Goal: Information Seeking & Learning: Learn about a topic

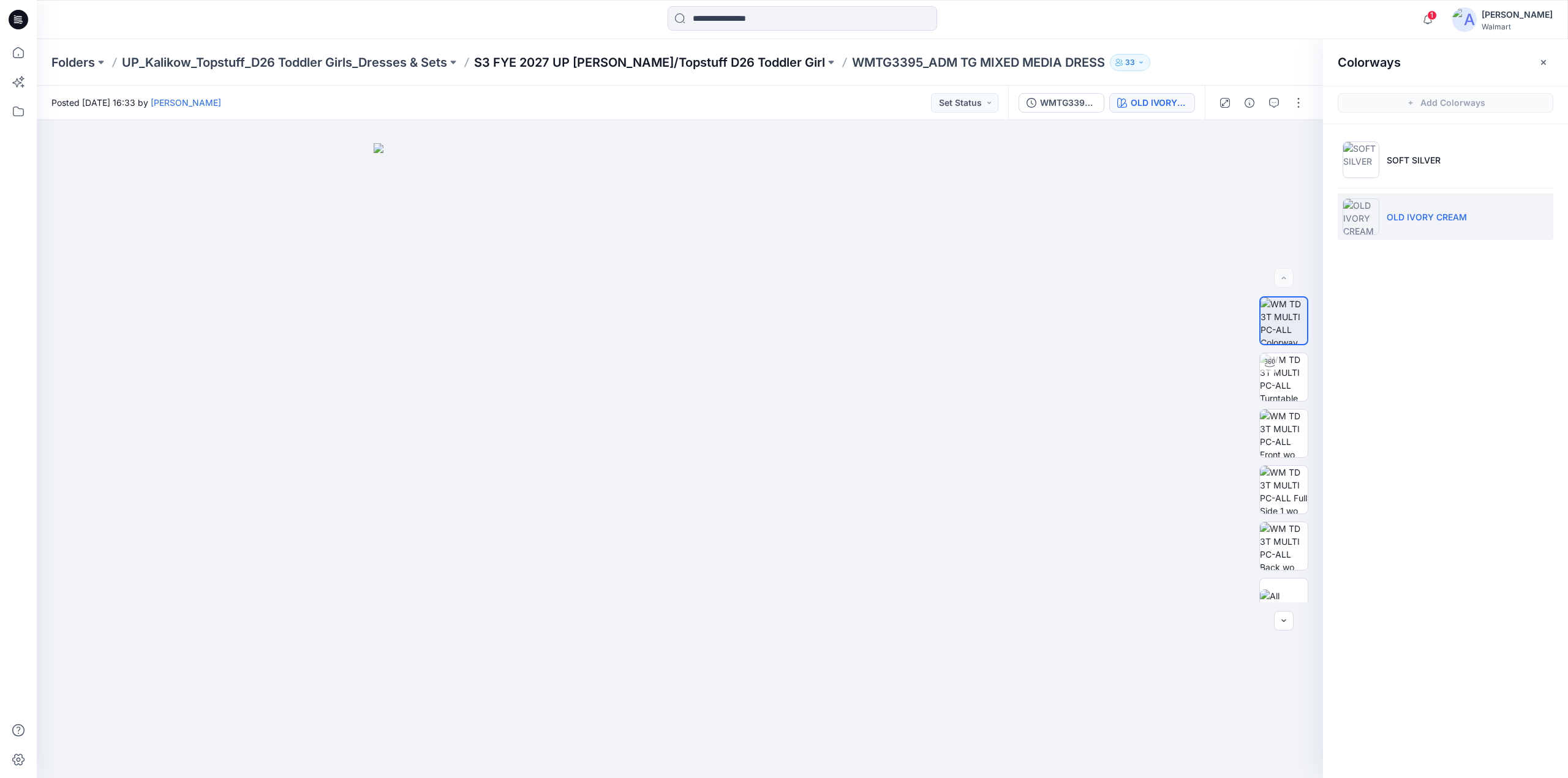
click at [654, 65] on p "S3 FYE 2027 UP [PERSON_NAME]/Topstuff D26 Toddler Girl" at bounding box center [649, 63] width 351 height 17
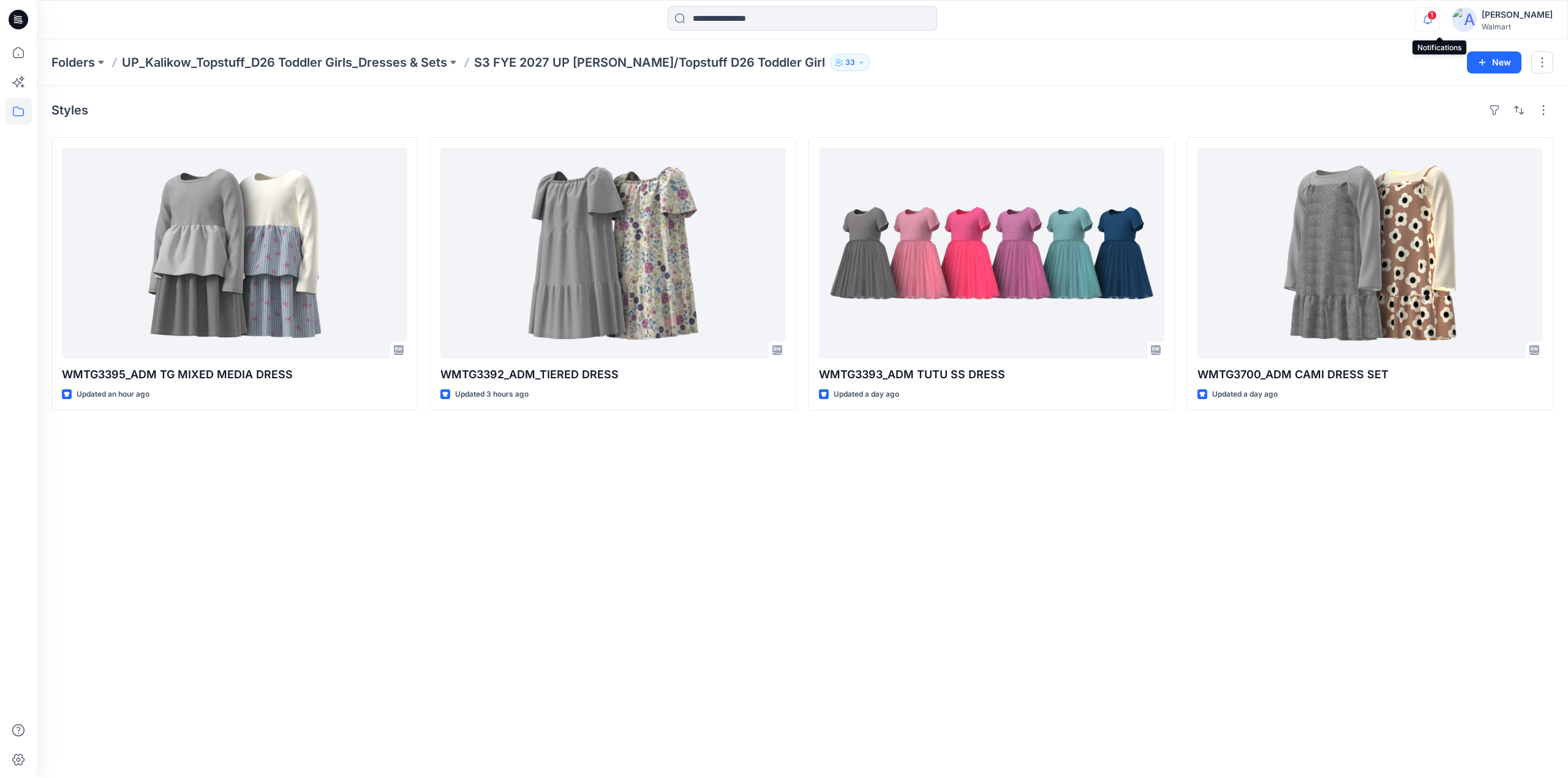
click at [1435, 17] on icon "button" at bounding box center [1427, 19] width 23 height 24
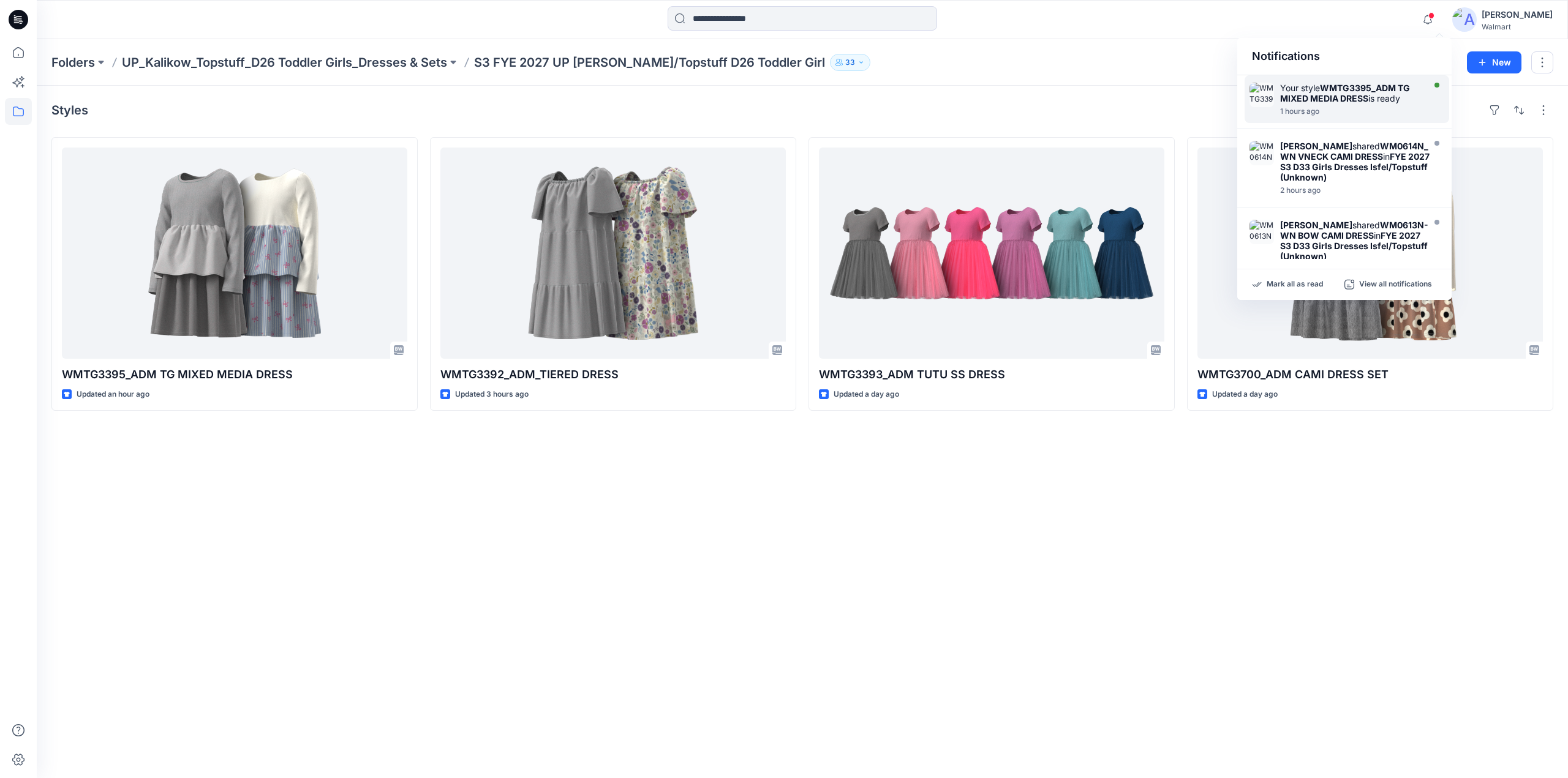
click at [1329, 110] on div "1 hours ago" at bounding box center [1350, 111] width 141 height 9
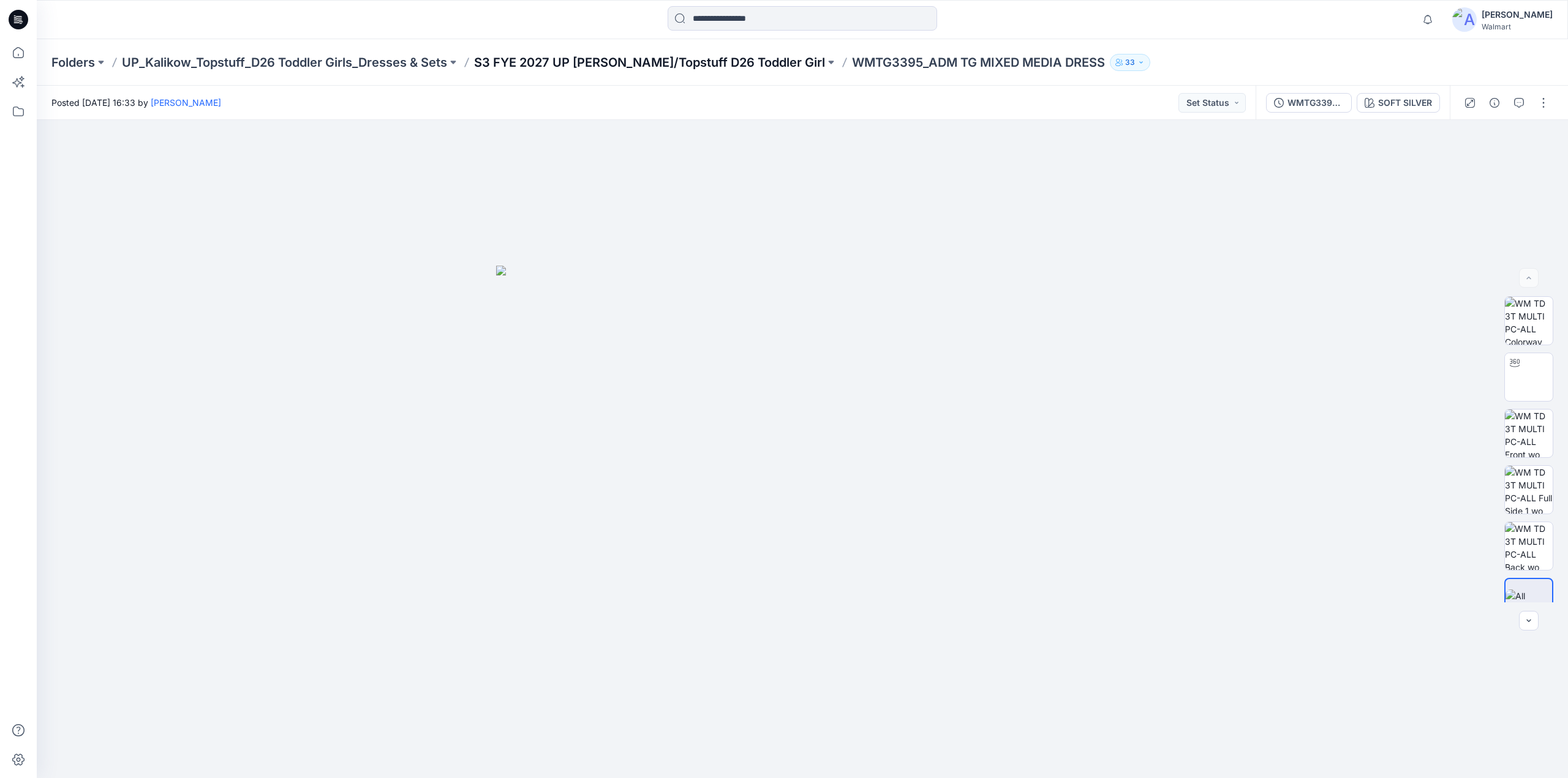
click at [726, 63] on p "S3 FYE 2027 UP [PERSON_NAME]/Topstuff D26 Toddler Girl" at bounding box center [649, 63] width 351 height 17
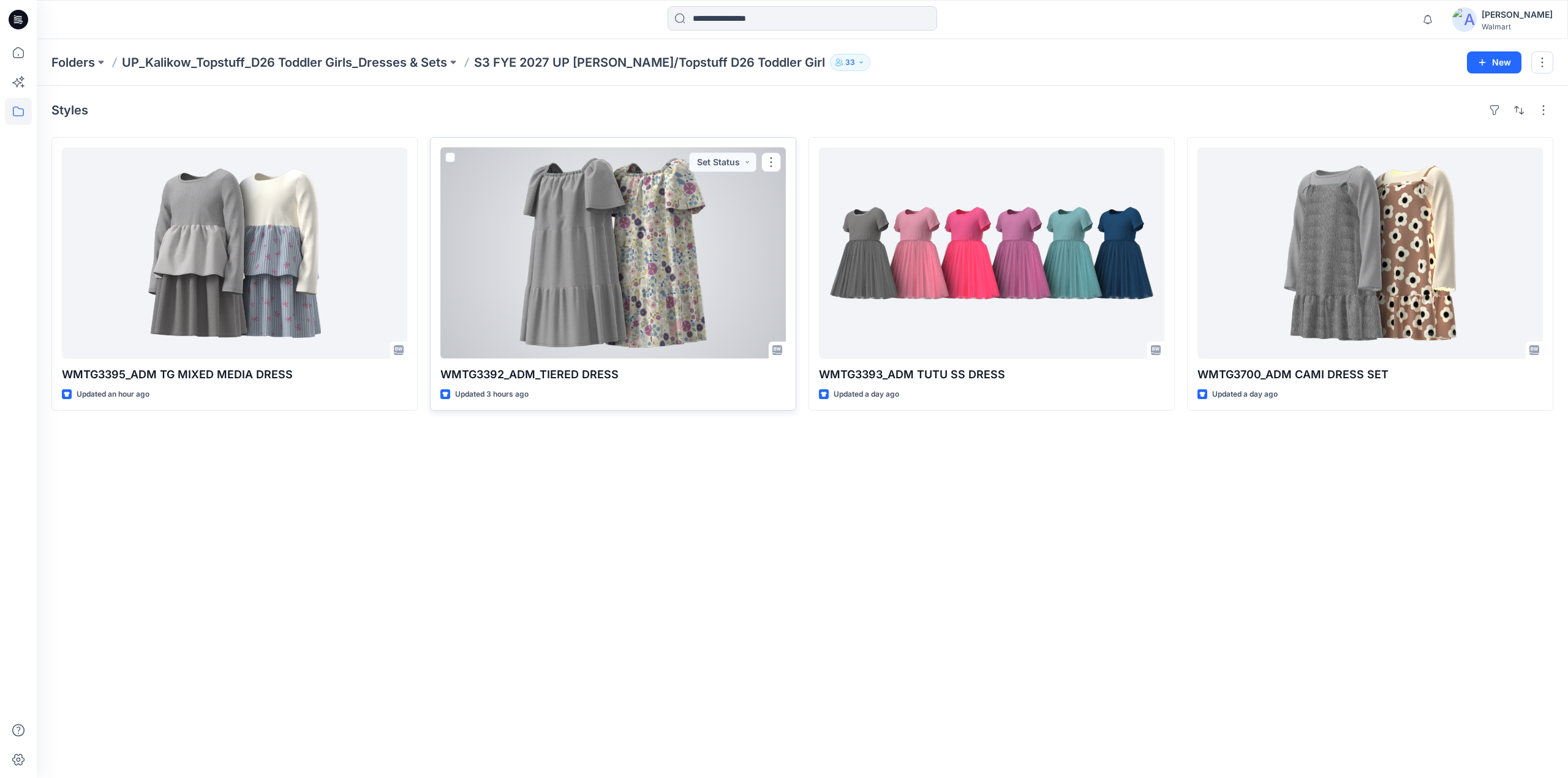
click at [653, 265] on div at bounding box center [613, 252] width 346 height 211
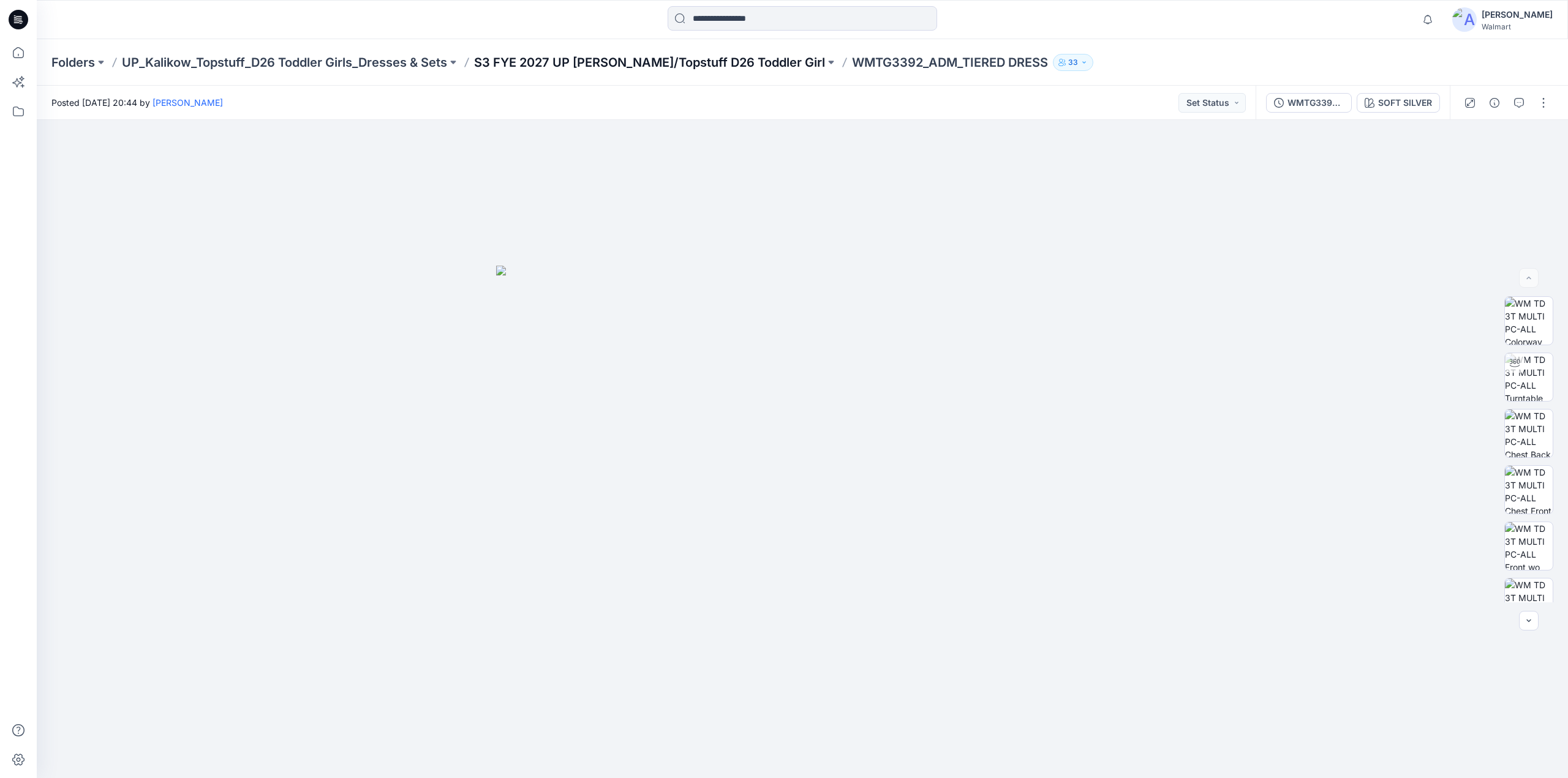
click at [681, 63] on p "S3 FYE 2027 UP [PERSON_NAME]/Topstuff D26 Toddler Girl" at bounding box center [649, 63] width 351 height 17
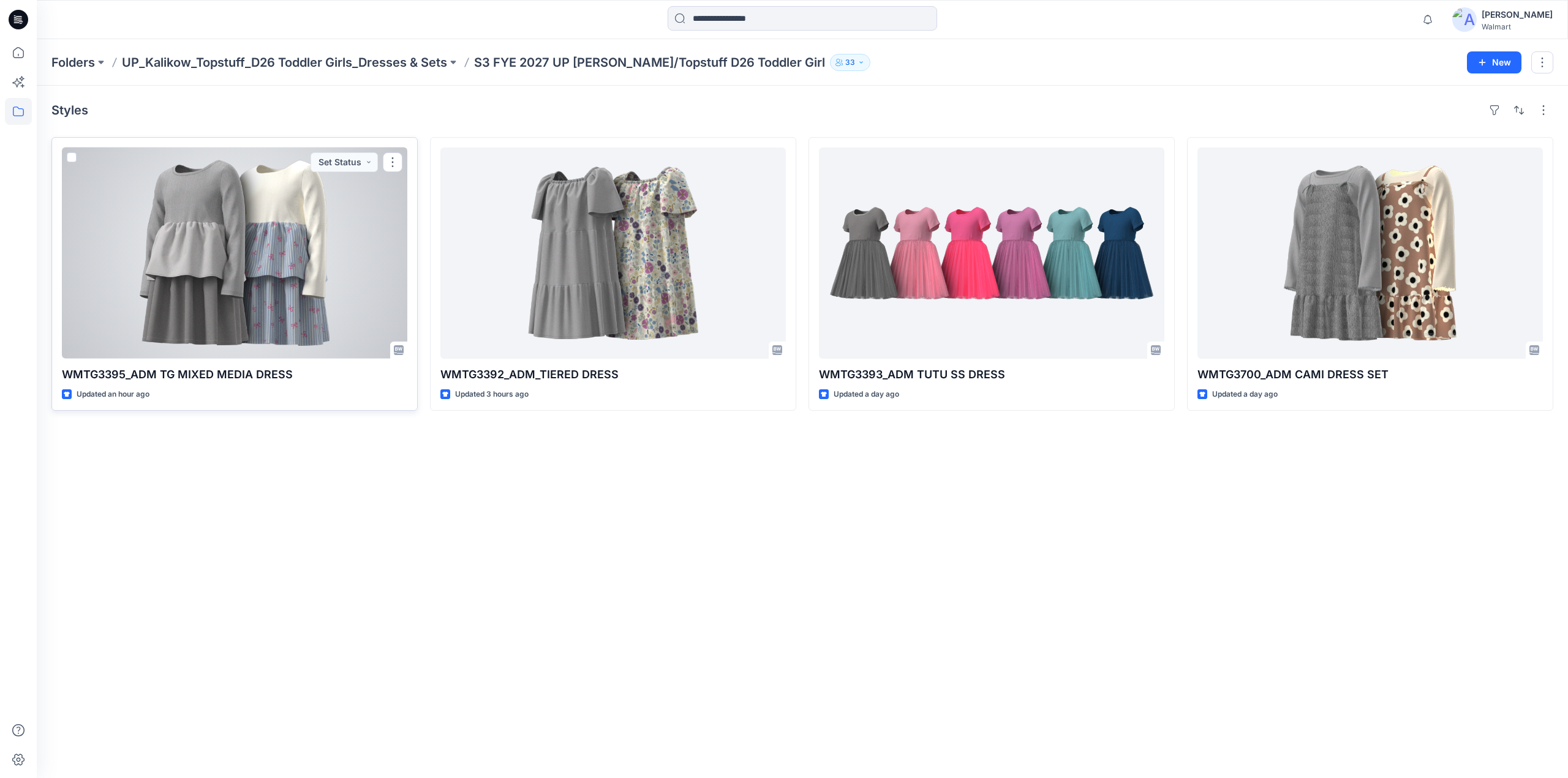
click at [274, 295] on div at bounding box center [234, 252] width 346 height 211
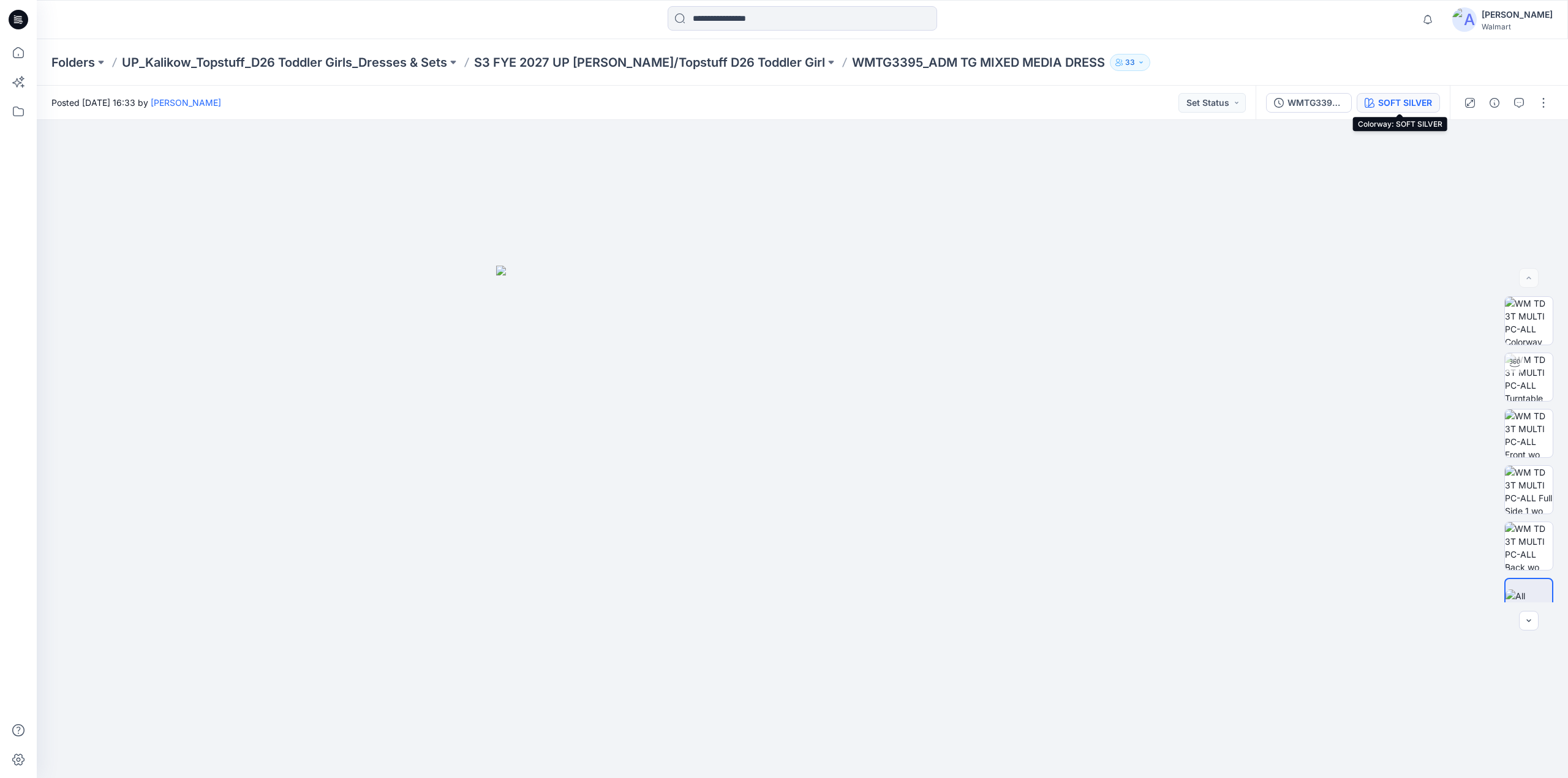
click at [1424, 100] on div "SOFT SILVER" at bounding box center [1404, 103] width 54 height 13
